Goal: Information Seeking & Learning: Learn about a topic

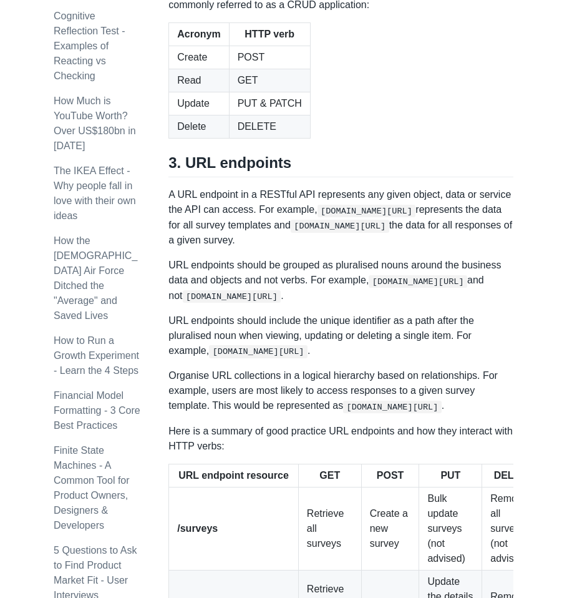
scroll to position [1580, 0]
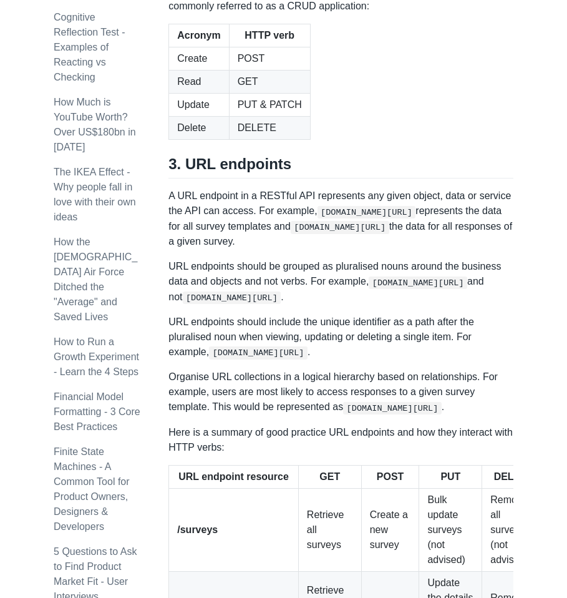
click at [263, 71] on td "POST" at bounding box center [269, 58] width 81 height 23
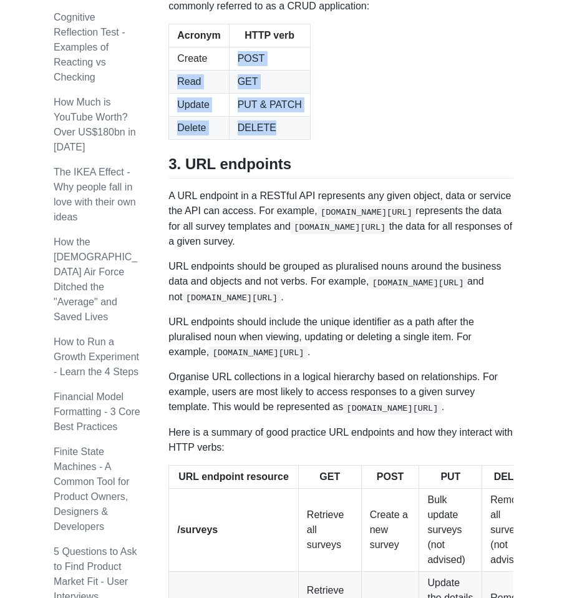
drag, startPoint x: 263, startPoint y: 256, endPoint x: 267, endPoint y: 331, distance: 75.6
click at [267, 140] on tbody "Create POST Read GET Update PUT & PATCH Delete DELETE" at bounding box center [239, 93] width 141 height 92
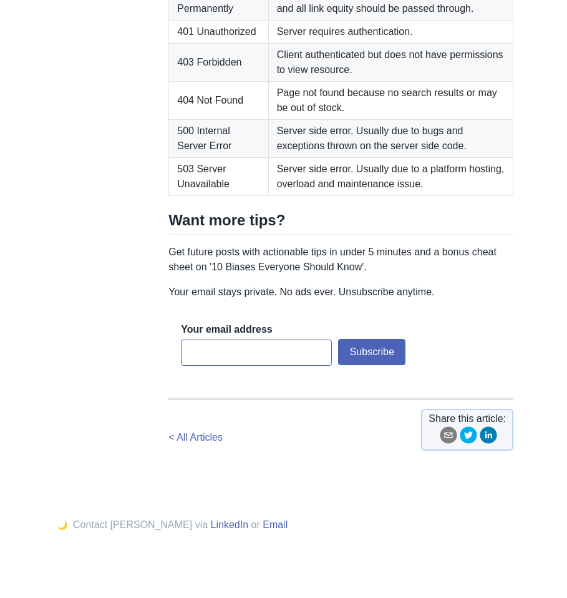
scroll to position [2700, 0]
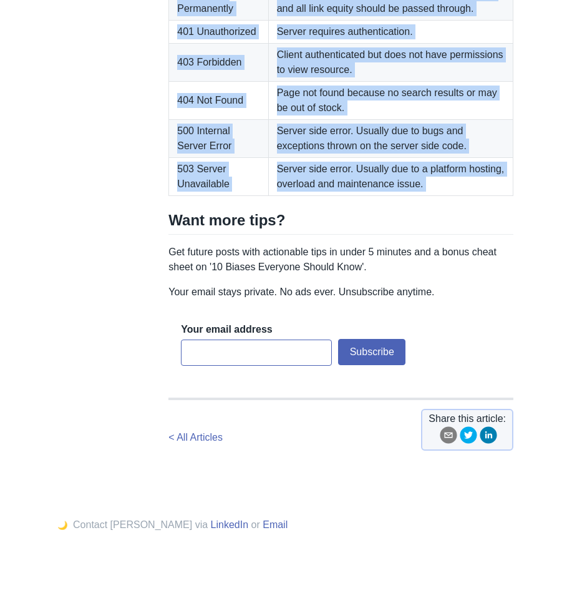
drag, startPoint x: 285, startPoint y: 105, endPoint x: 323, endPoint y: 300, distance: 199.1
click at [323, 195] on tbody "200 OK Request was successful. 301 Moved Permanently For SEO purposes when a pa…" at bounding box center [341, 77] width 344 height 237
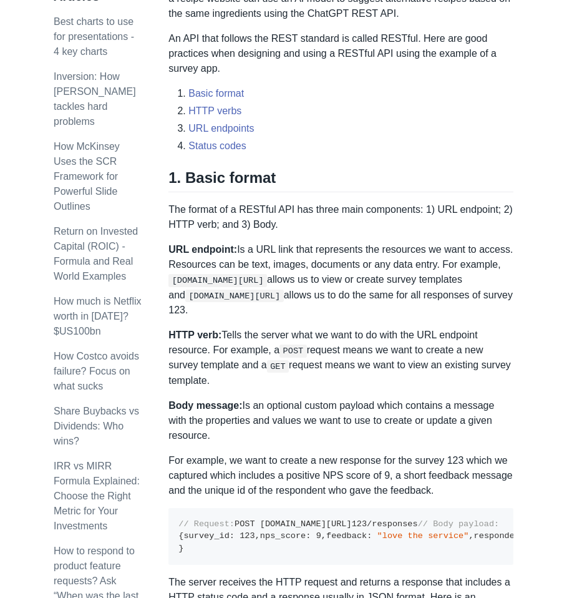
scroll to position [547, 0]
